Goal: Task Accomplishment & Management: Use online tool/utility

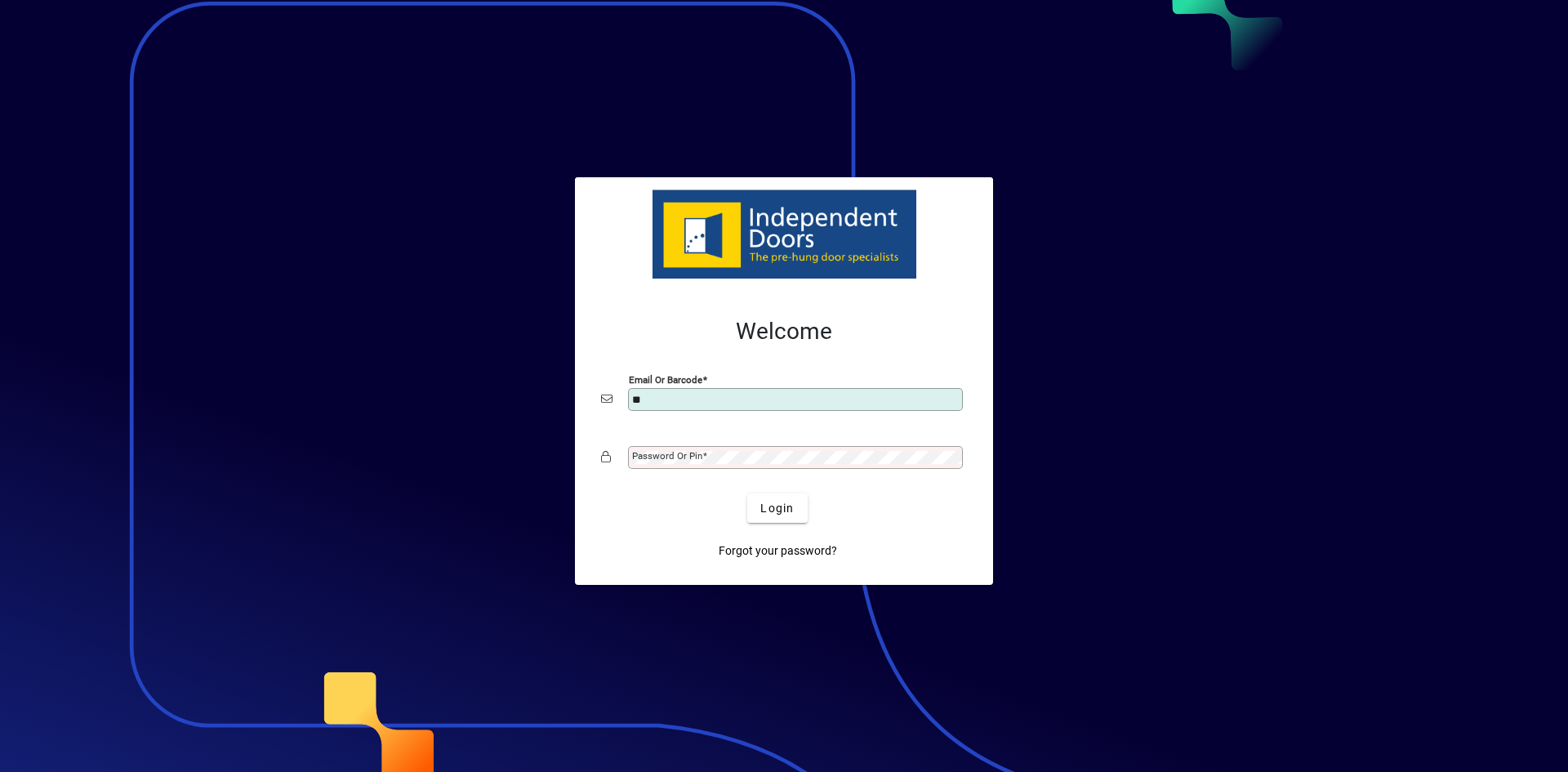
type input "**********"
click at [688, 459] on mat-label "Password or Pin" at bounding box center [668, 456] width 71 height 11
click at [785, 506] on span "Login" at bounding box center [776, 509] width 33 height 17
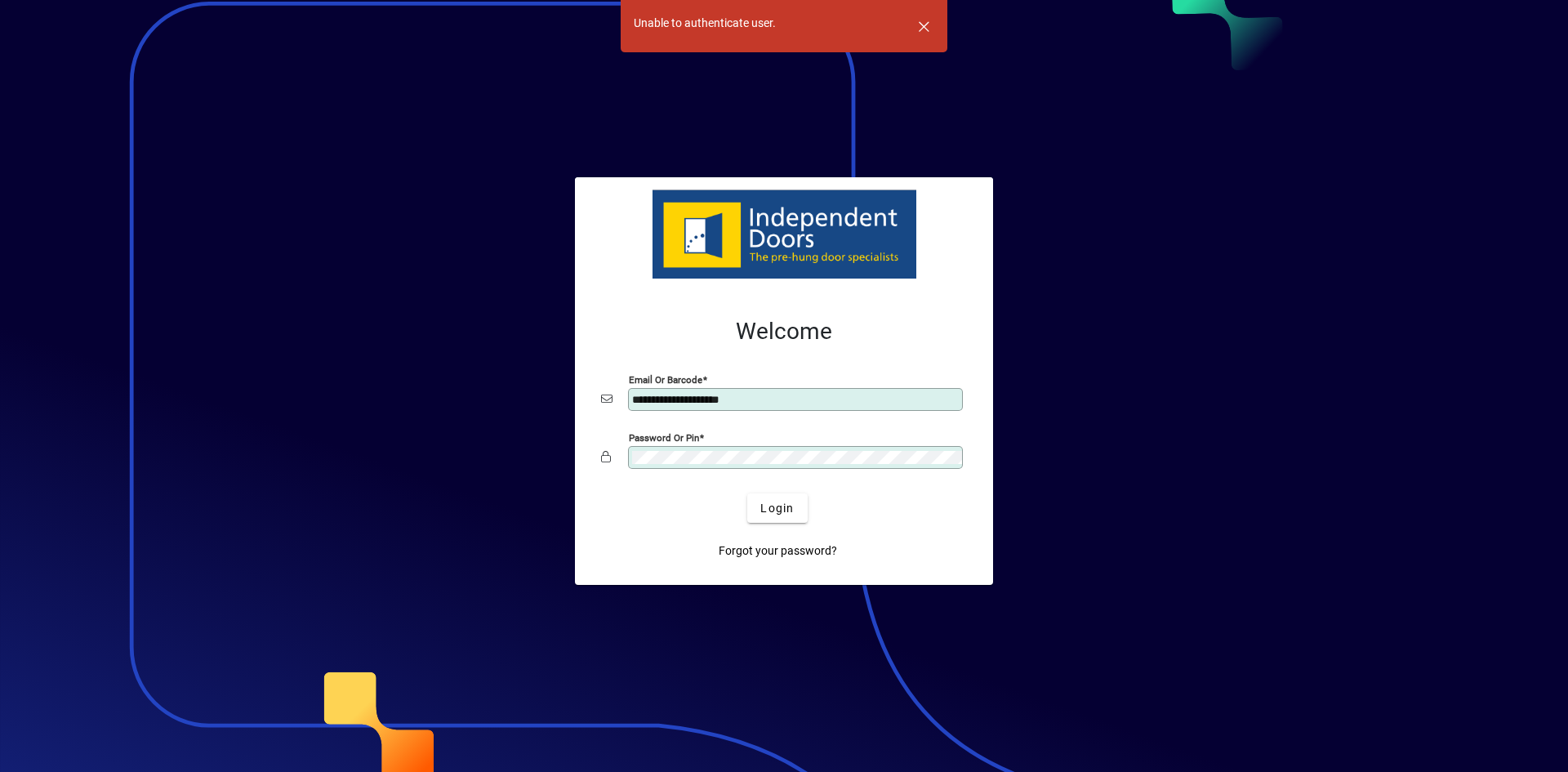
click at [610, 457] on div "Password or Pin" at bounding box center [784, 457] width 366 height 31
click at [795, 506] on span "submit" at bounding box center [776, 508] width 59 height 39
click at [606, 479] on mat-form-field "Password or Pin" at bounding box center [784, 466] width 366 height 49
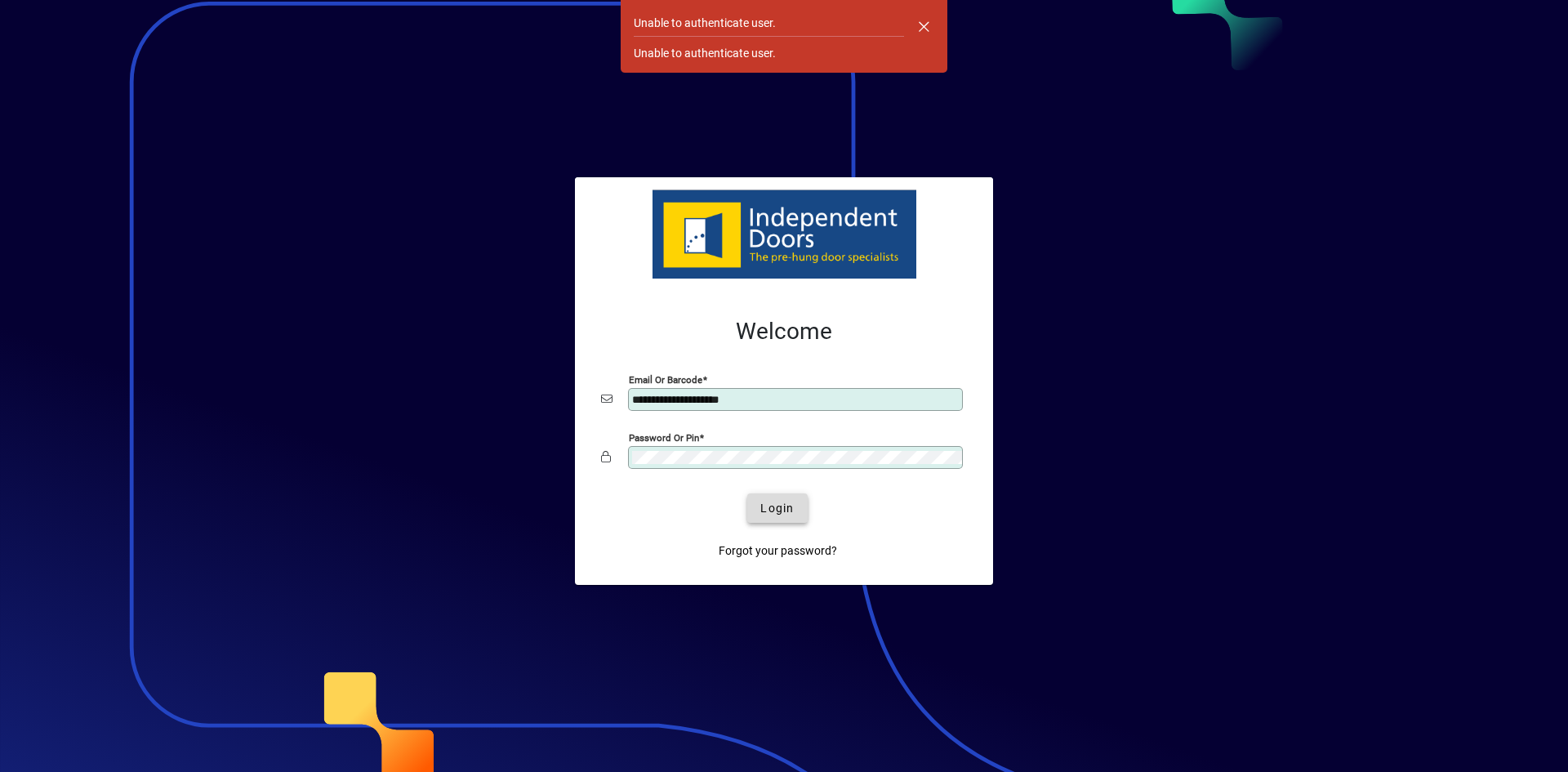
click at [775, 508] on span "Login" at bounding box center [776, 509] width 33 height 17
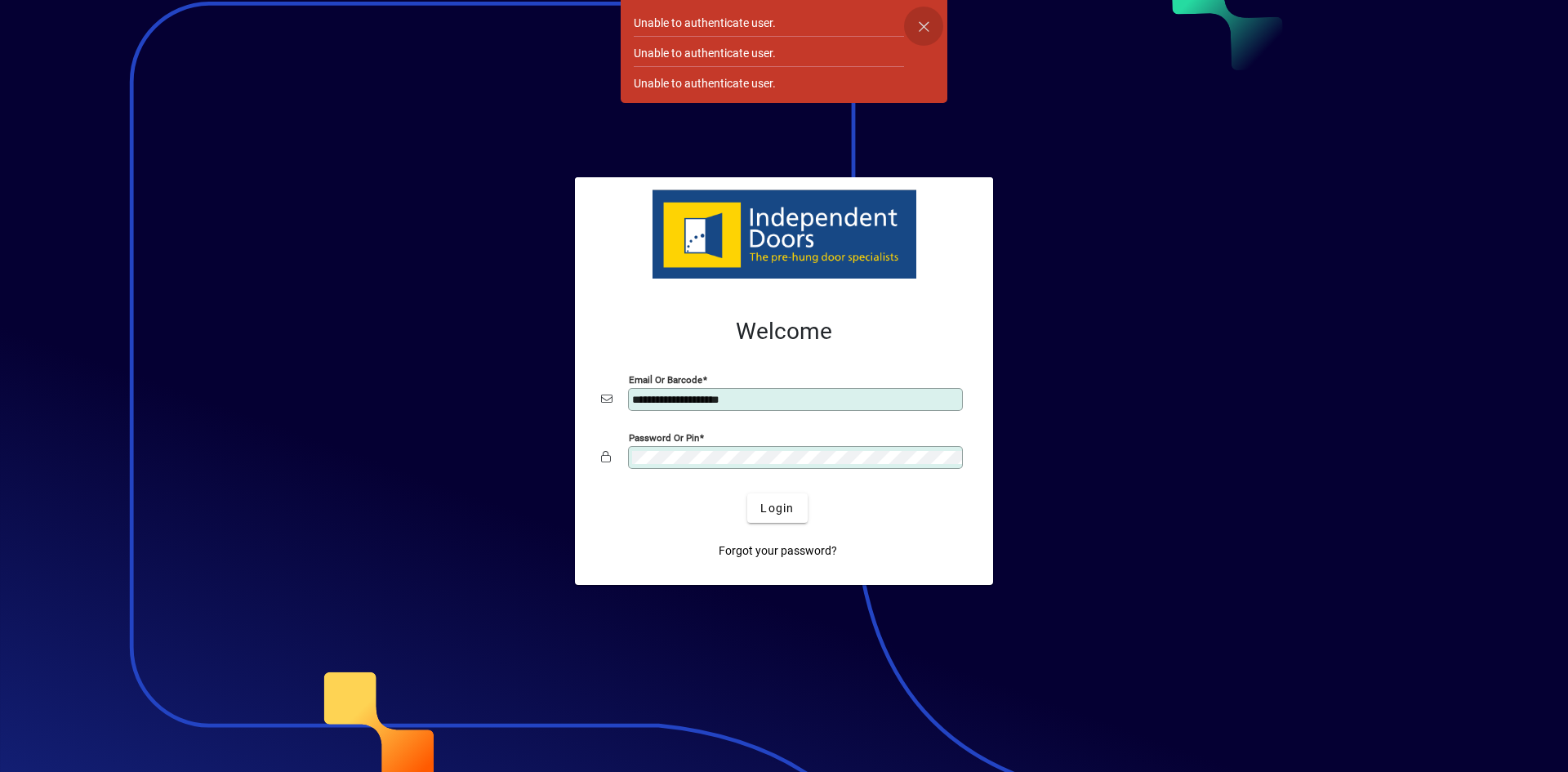
click at [923, 28] on span "button" at bounding box center [923, 26] width 39 height 39
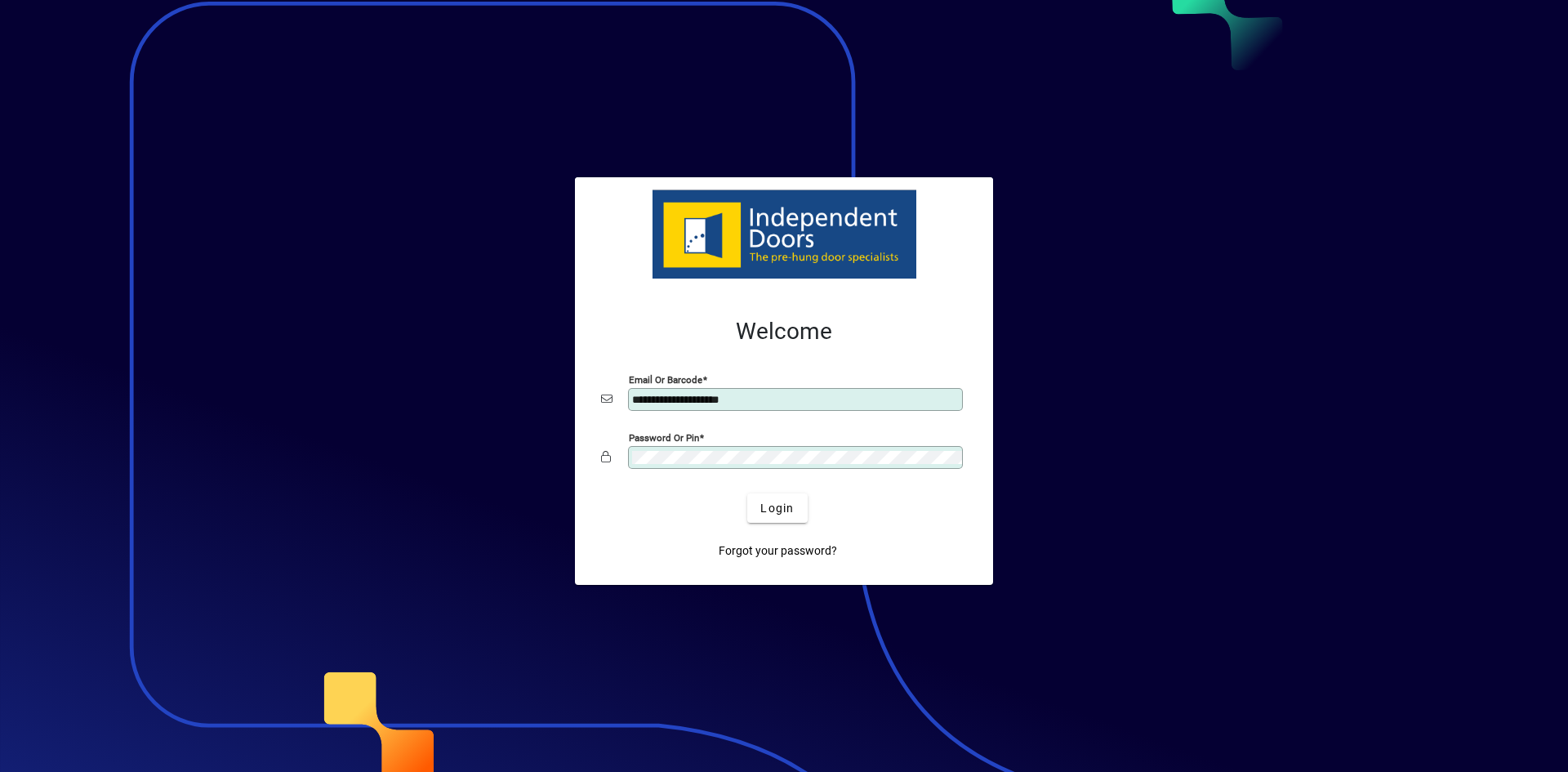
click at [606, 471] on div "Password or Pin" at bounding box center [784, 457] width 366 height 31
click at [777, 506] on span "Login" at bounding box center [776, 509] width 33 height 17
